Goal: Information Seeking & Learning: Check status

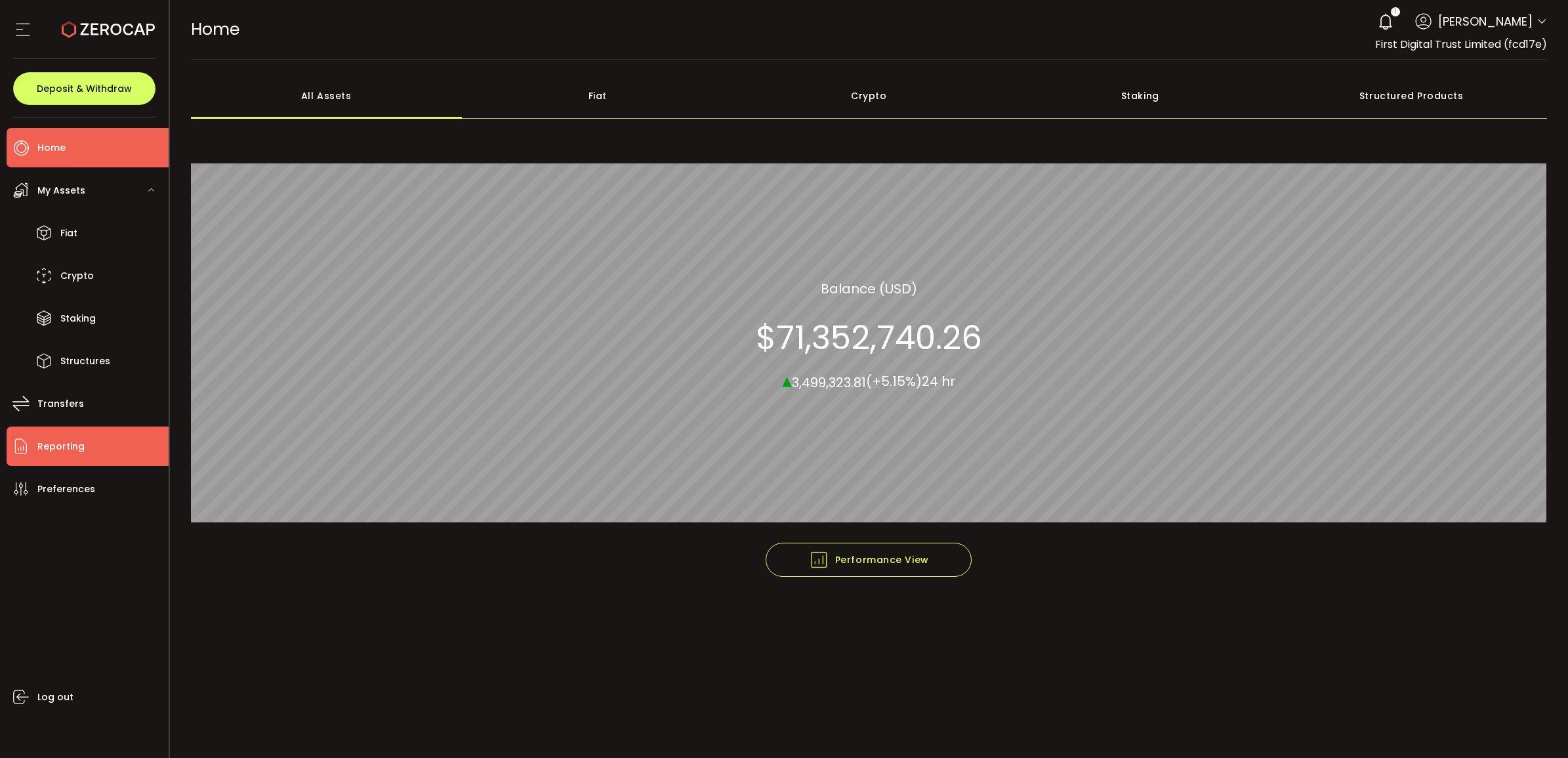
click at [96, 448] on li "Reporting" at bounding box center [87, 446] width 162 height 39
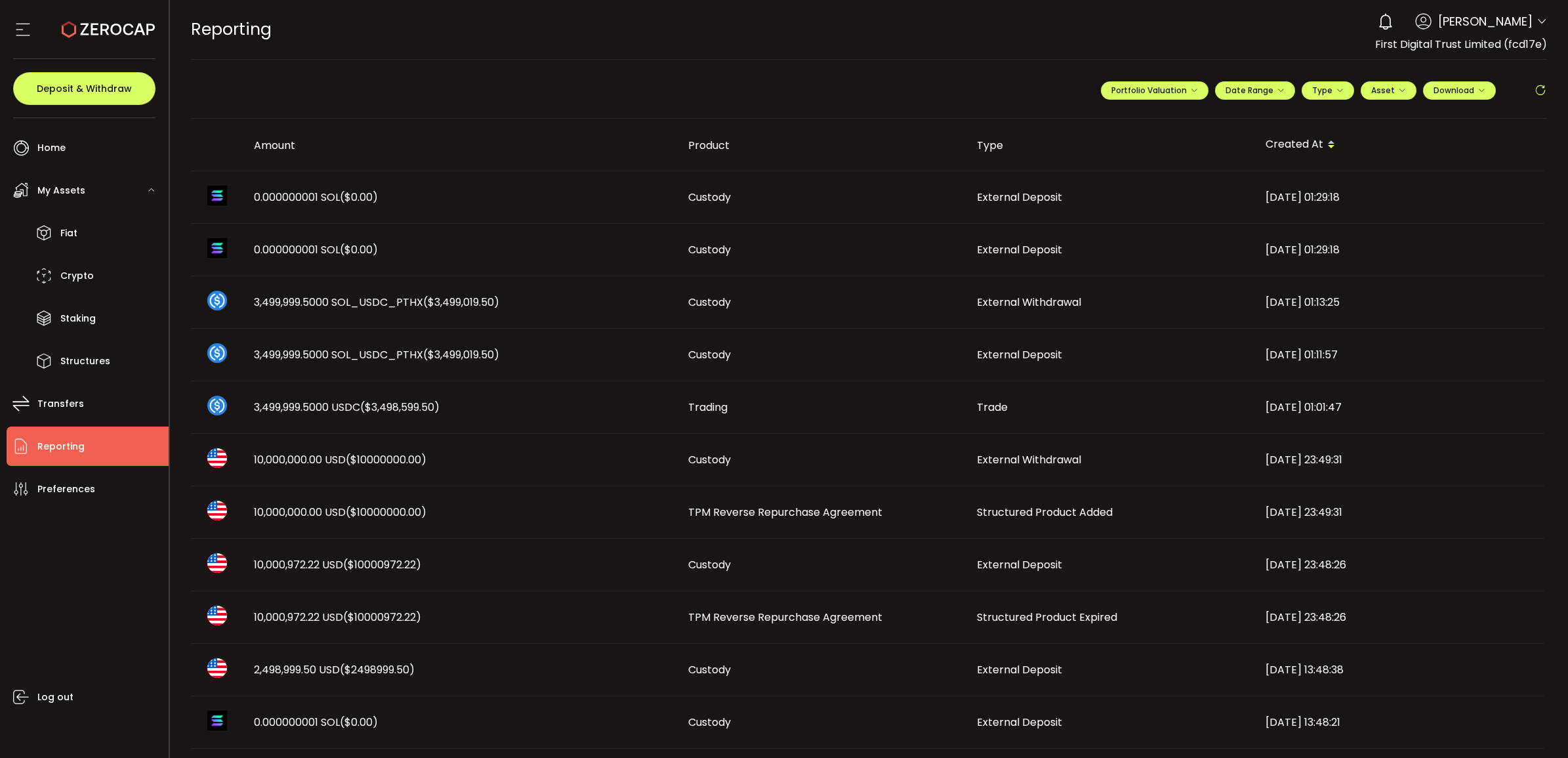
scroll to position [82, 0]
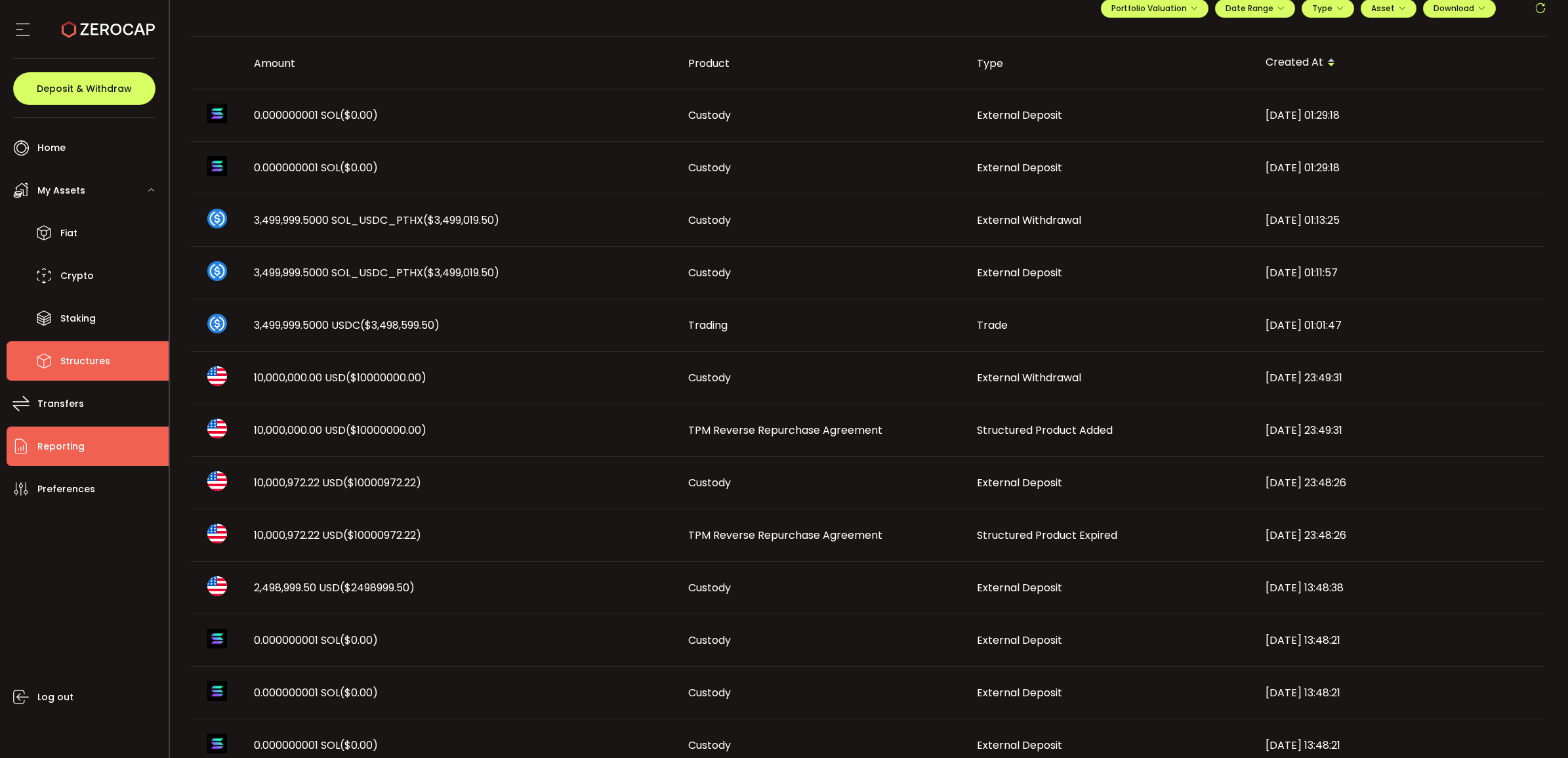
click at [95, 361] on span "Structures" at bounding box center [85, 361] width 50 height 19
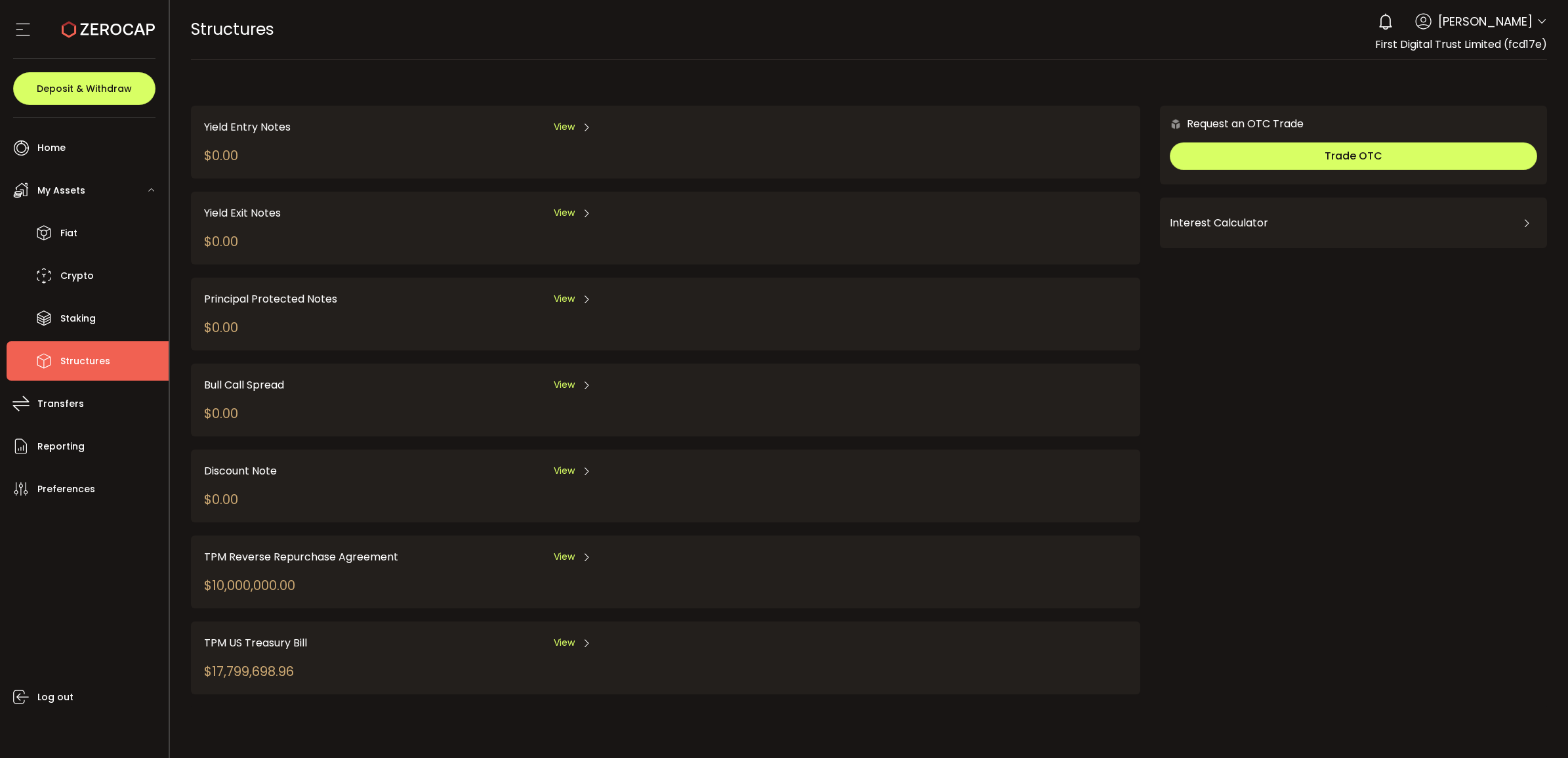
click at [559, 539] on div "TPM Reverse Repurchase Agreement View $10,000,000.00" at bounding box center [666, 572] width 950 height 73
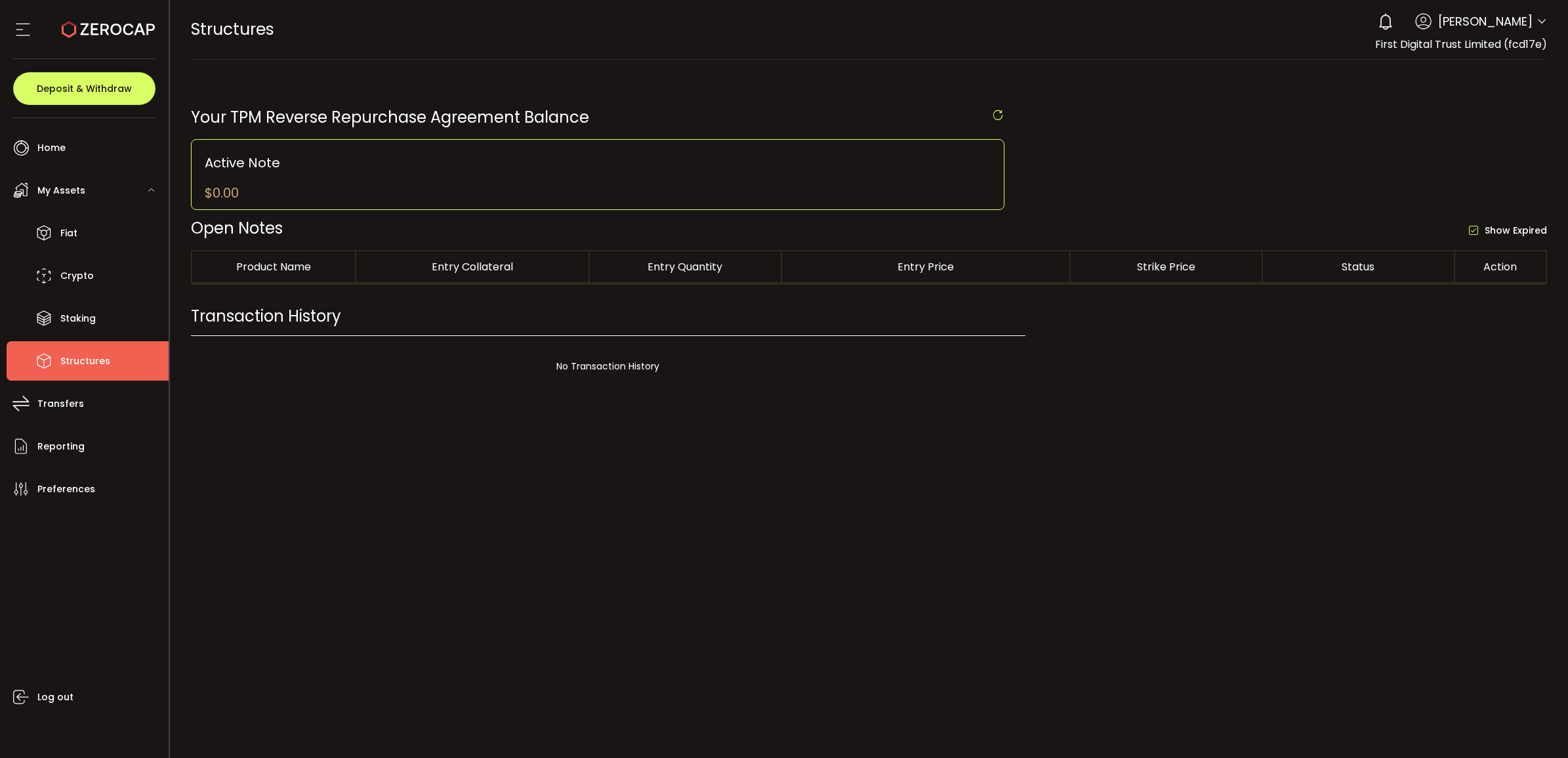
click at [564, 550] on div at bounding box center [869, 379] width 1399 height 758
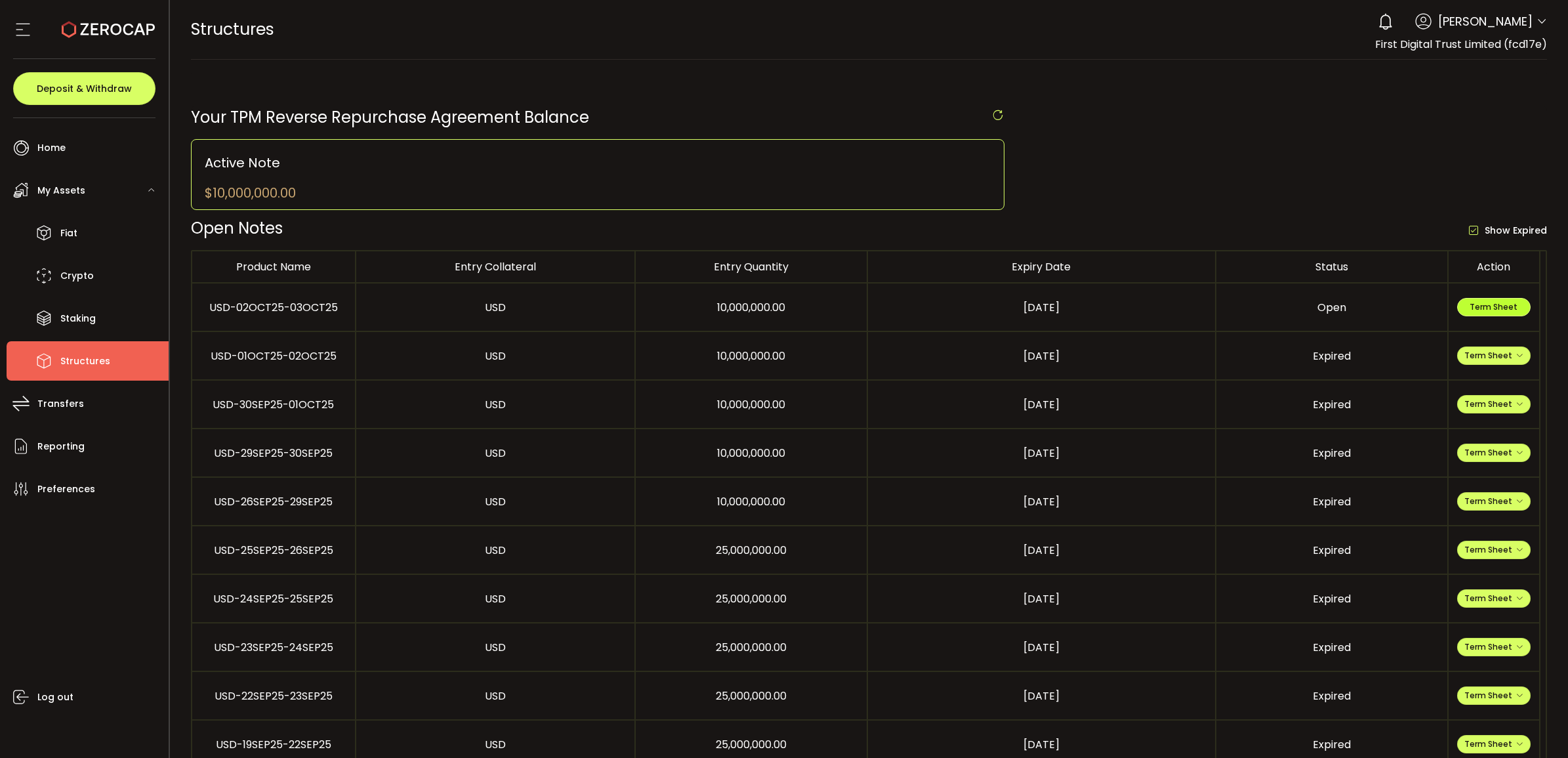
click at [1491, 303] on span "Term Sheet" at bounding box center [1493, 307] width 48 height 11
click at [81, 244] on li "Fiat" at bounding box center [87, 232] width 162 height 39
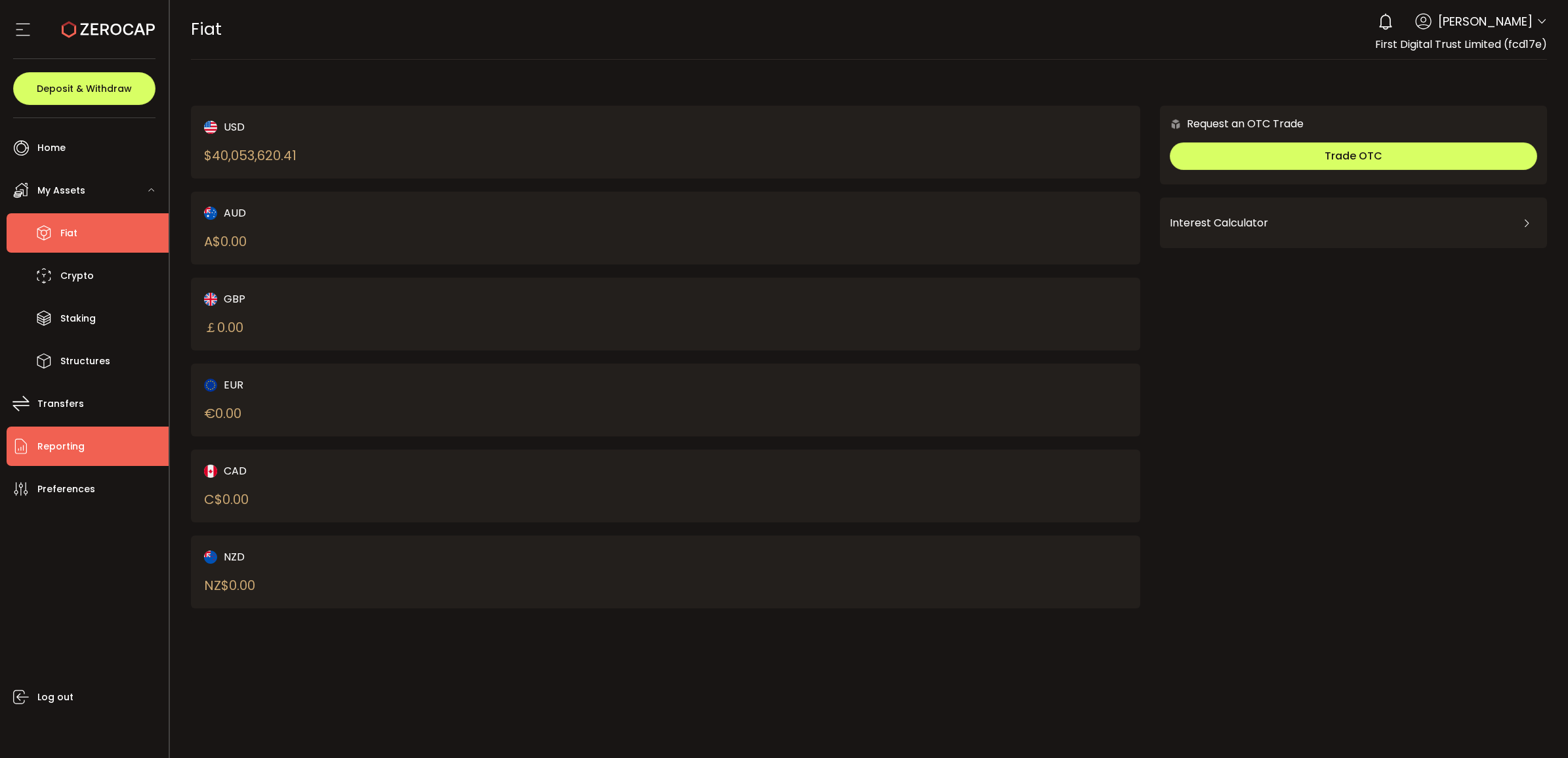
click at [93, 437] on li "Reporting" at bounding box center [87, 446] width 162 height 39
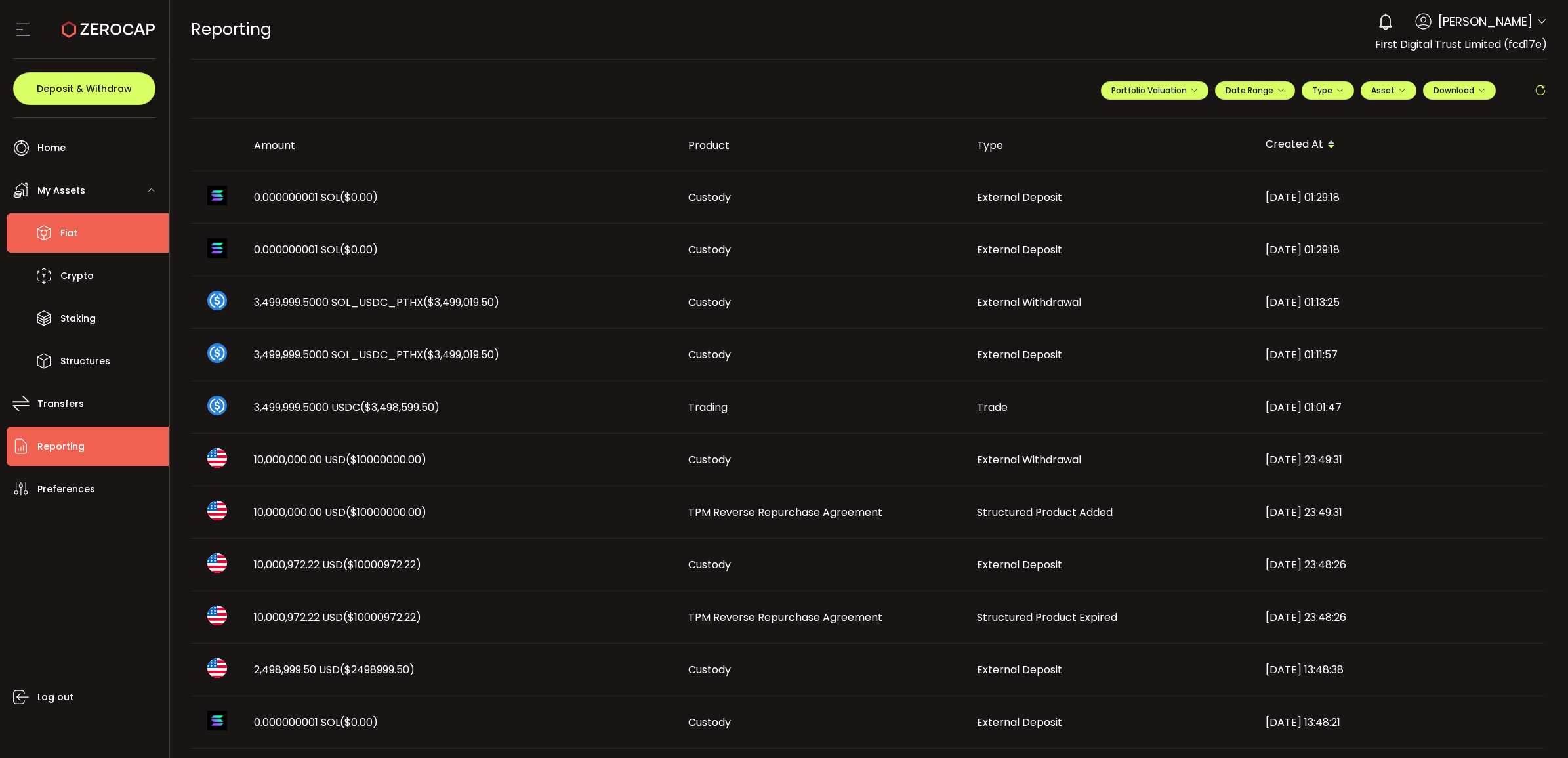
click at [85, 234] on li "Fiat" at bounding box center [87, 232] width 162 height 39
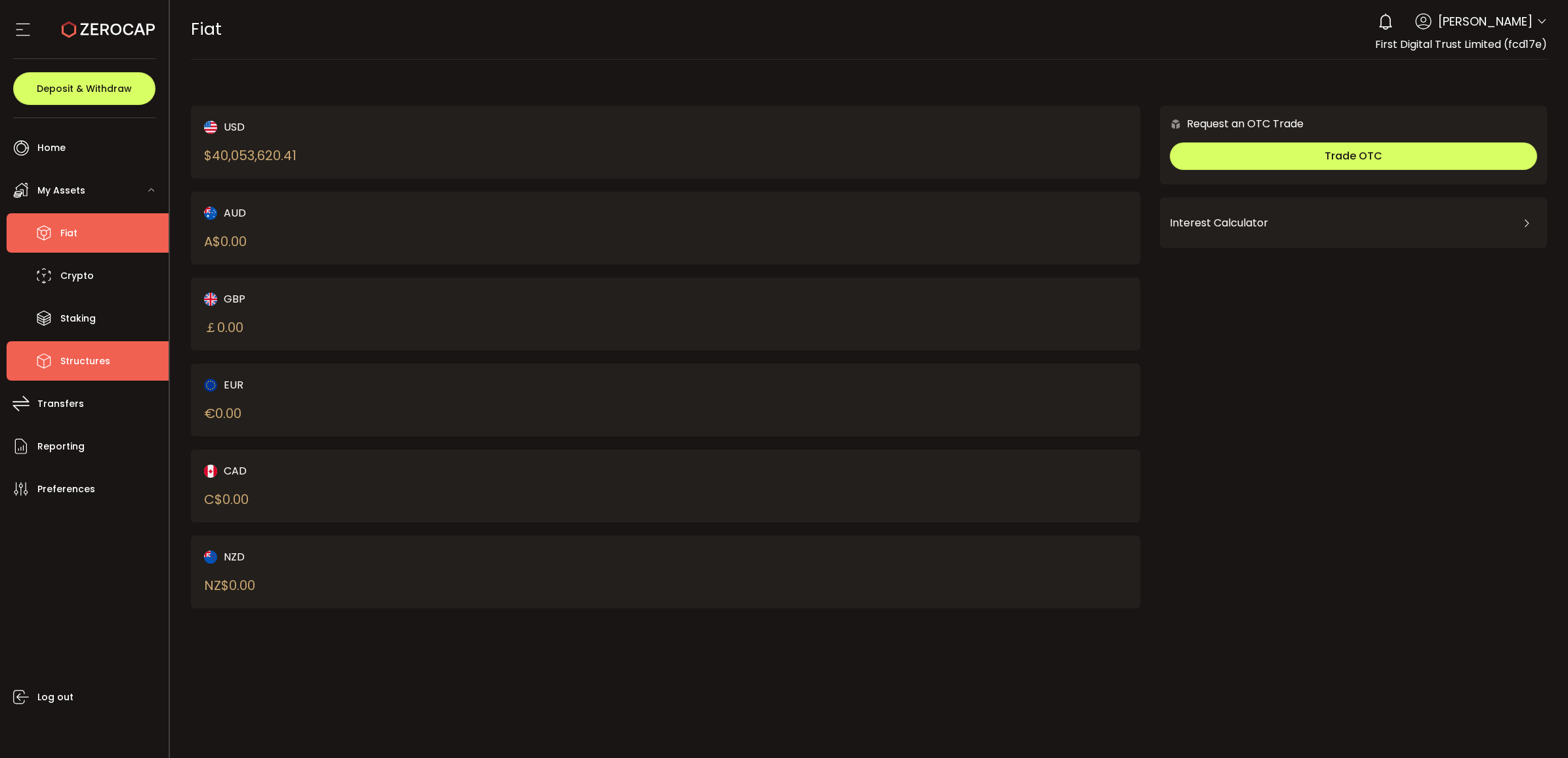
click at [95, 357] on span "Structures" at bounding box center [85, 361] width 50 height 19
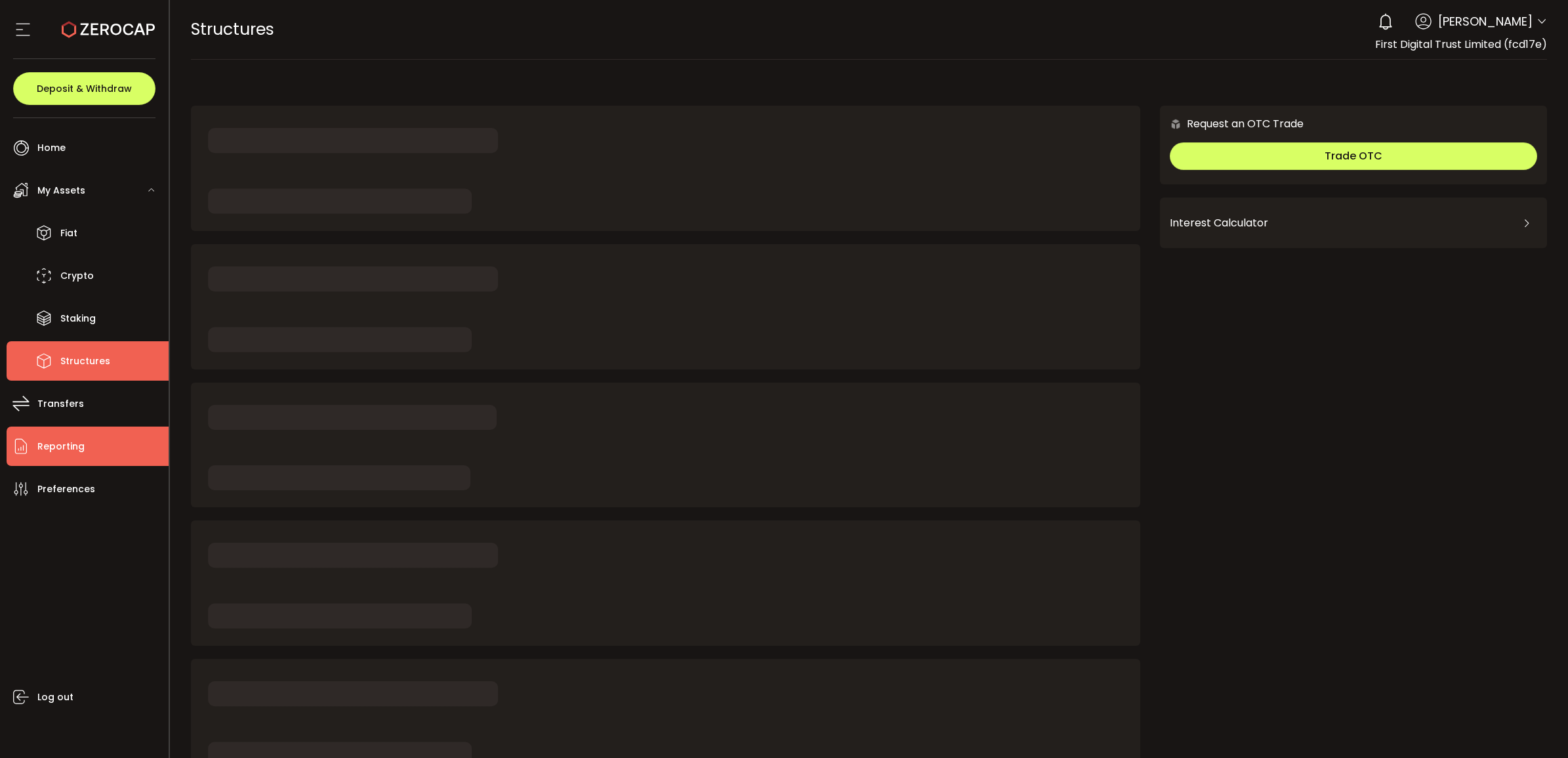
click at [85, 447] on li "Reporting" at bounding box center [87, 446] width 162 height 39
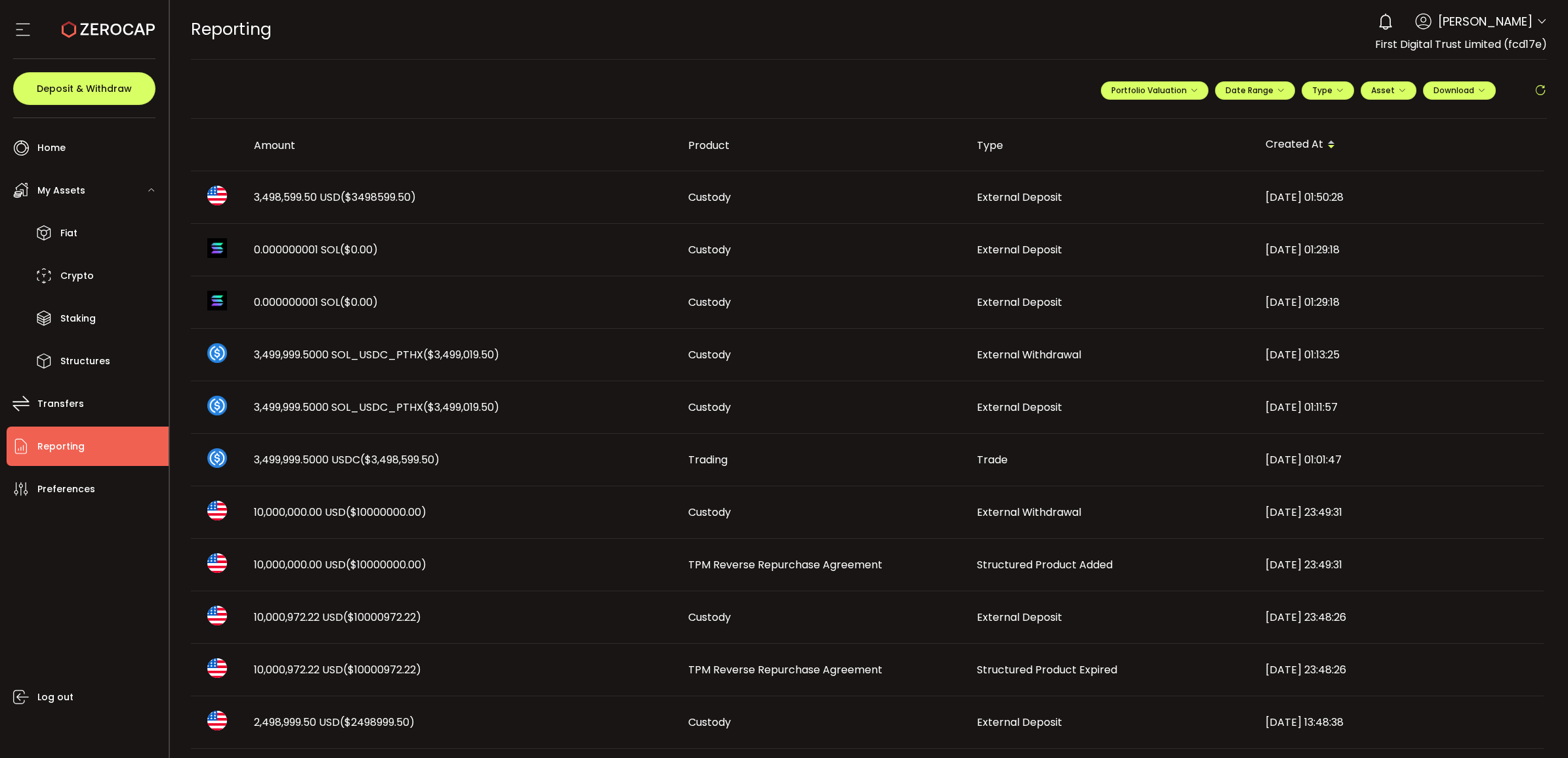
click at [319, 201] on span "3,498,599.50 USD ($3498599.50)" at bounding box center [335, 197] width 162 height 15
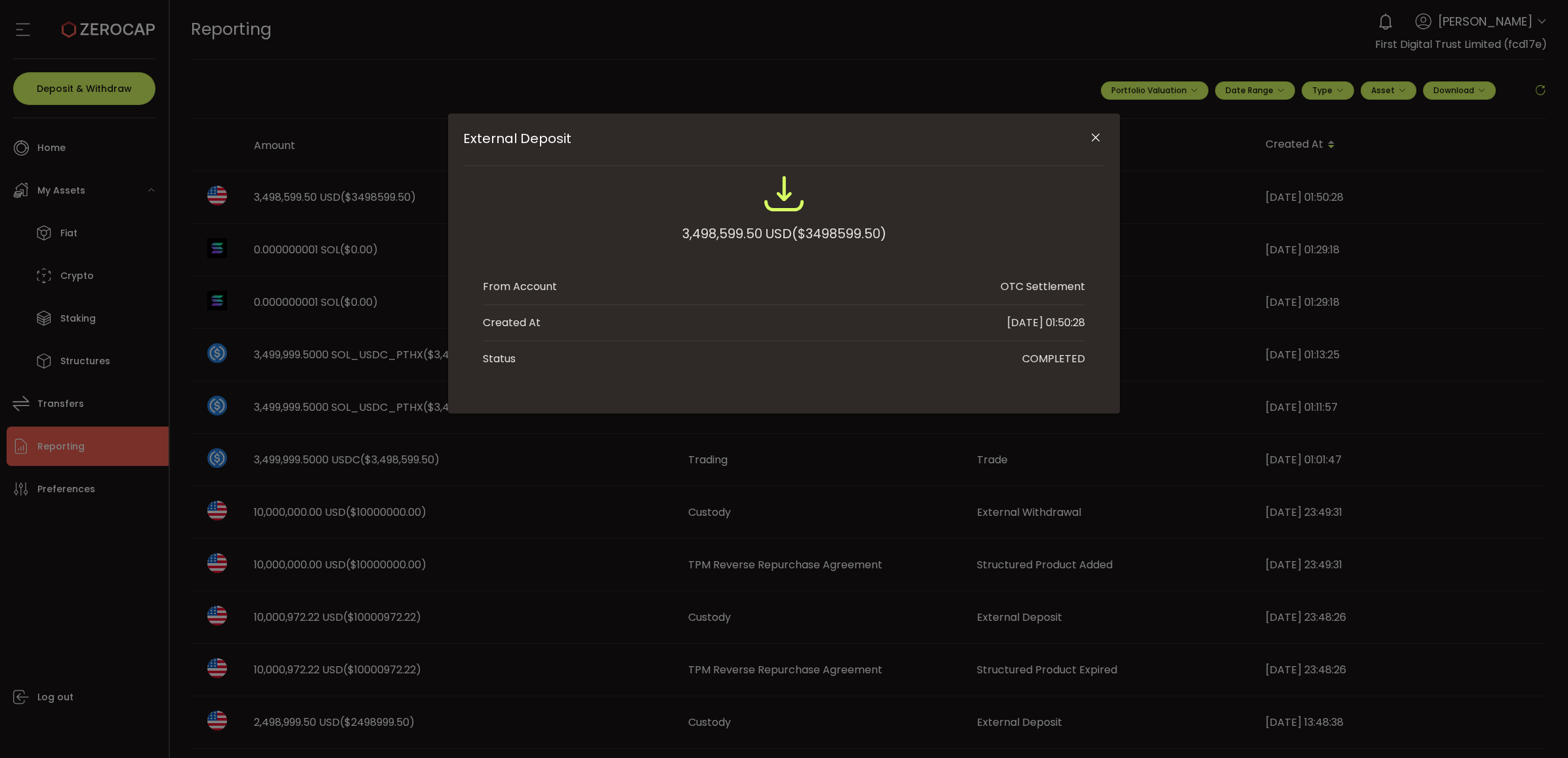
click at [738, 230] on div "3,498,599.50 USD ($3498599.50)" at bounding box center [784, 234] width 204 height 24
copy div "3,498,599.50"
click at [1093, 140] on icon "Close" at bounding box center [1095, 137] width 13 height 13
